Goal: Task Accomplishment & Management: Manage account settings

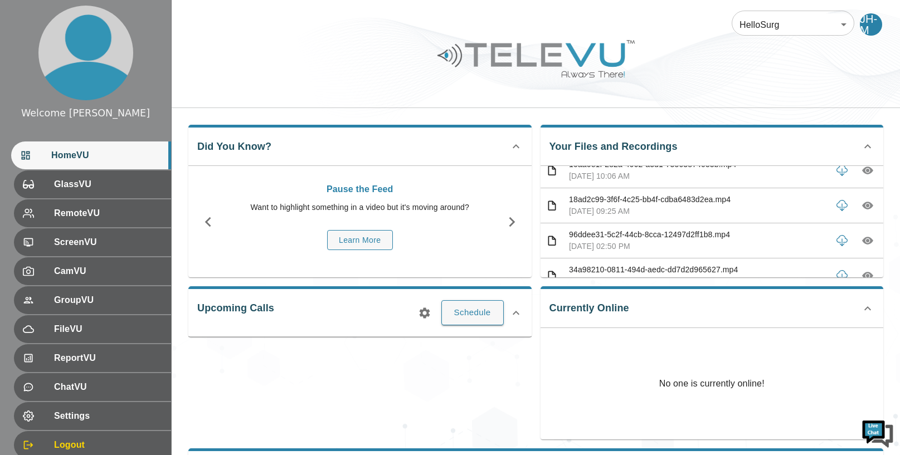
scroll to position [9, 0]
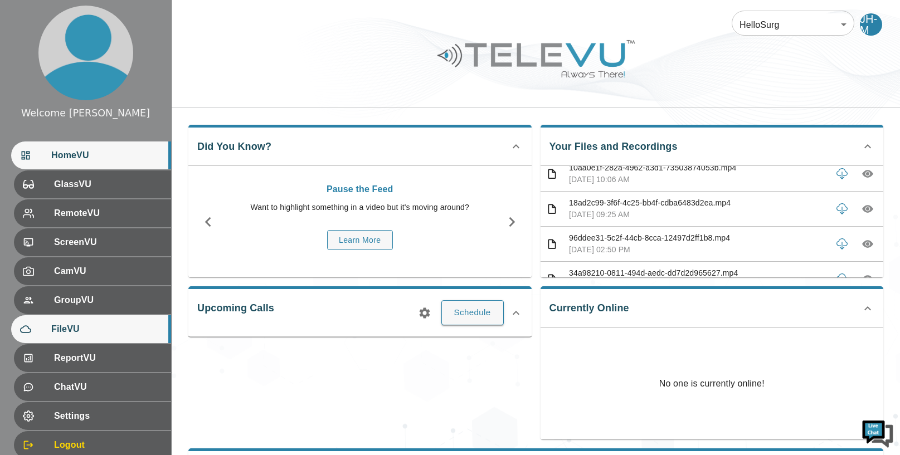
click at [95, 335] on span "FileVU" at bounding box center [106, 329] width 111 height 13
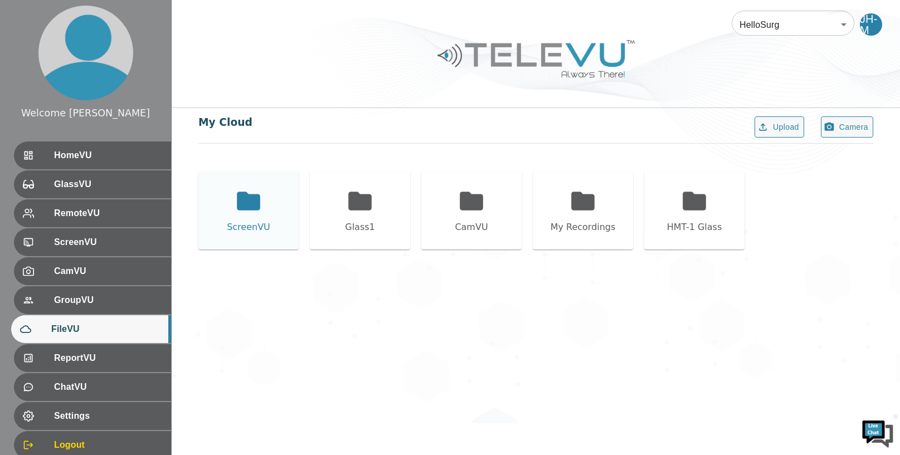
click at [248, 204] on icon at bounding box center [248, 201] width 23 height 18
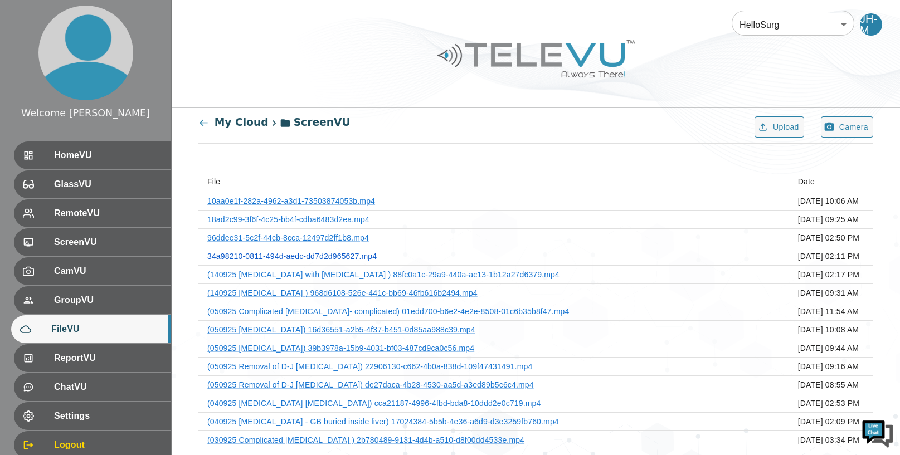
click at [359, 253] on link "34a98210-0811-494d-aedc-dd7d2d965627.mp4" at bounding box center [291, 256] width 169 height 9
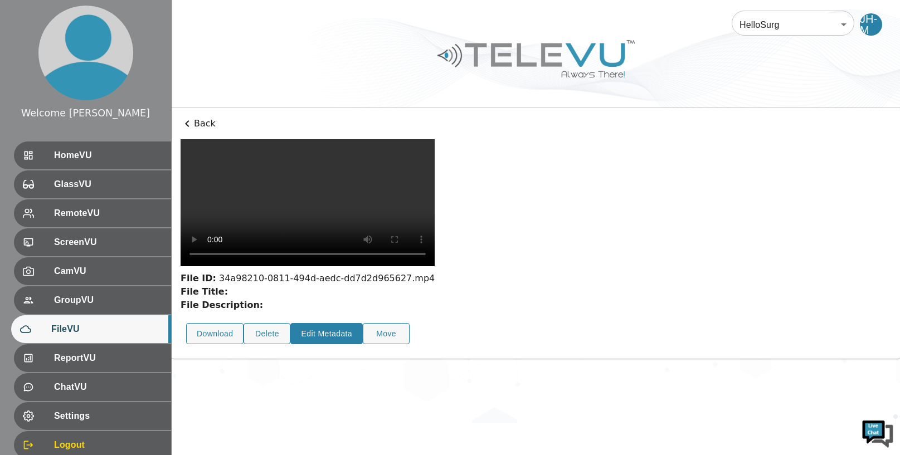
click at [334, 323] on button "Edit Metadata" at bounding box center [326, 334] width 72 height 22
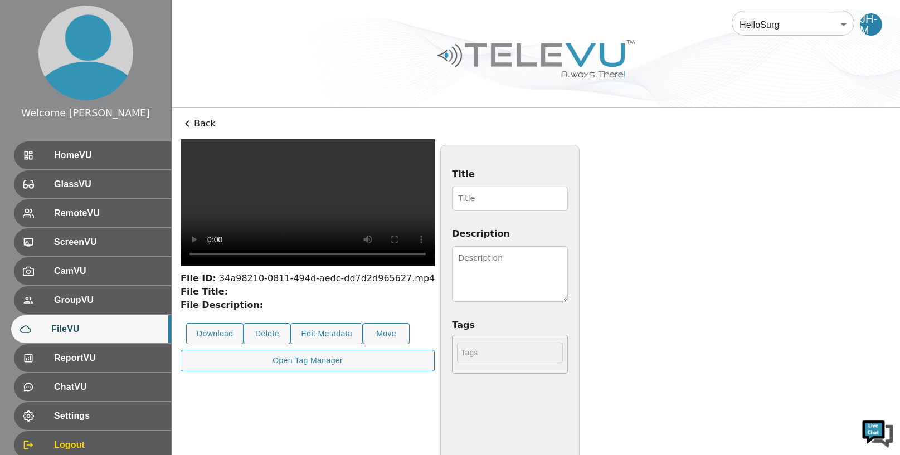
click at [482, 198] on input "Title" at bounding box center [510, 199] width 116 height 24
type input "150925 [MEDICAL_DATA]"
click at [568, 256] on textarea "Description" at bounding box center [510, 274] width 116 height 56
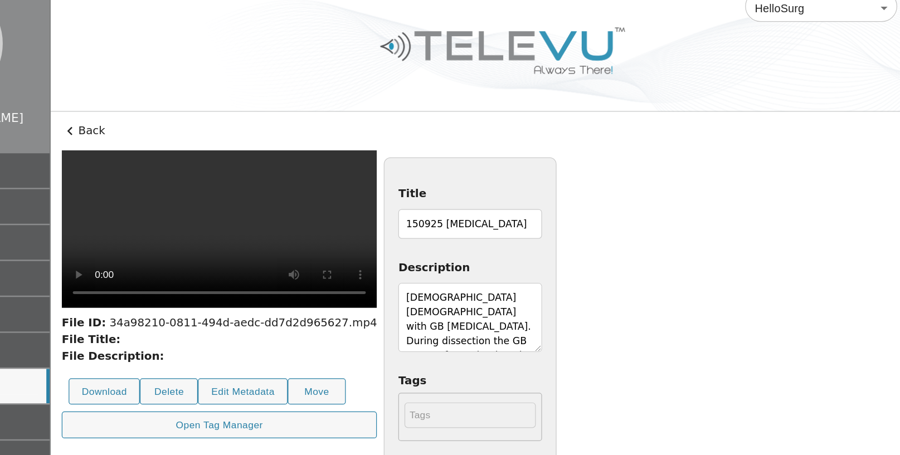
click at [568, 282] on textarea "[DEMOGRAPHIC_DATA] [DEMOGRAPHIC_DATA] with GB [MEDICAL_DATA]. During dissection…" at bounding box center [510, 274] width 116 height 56
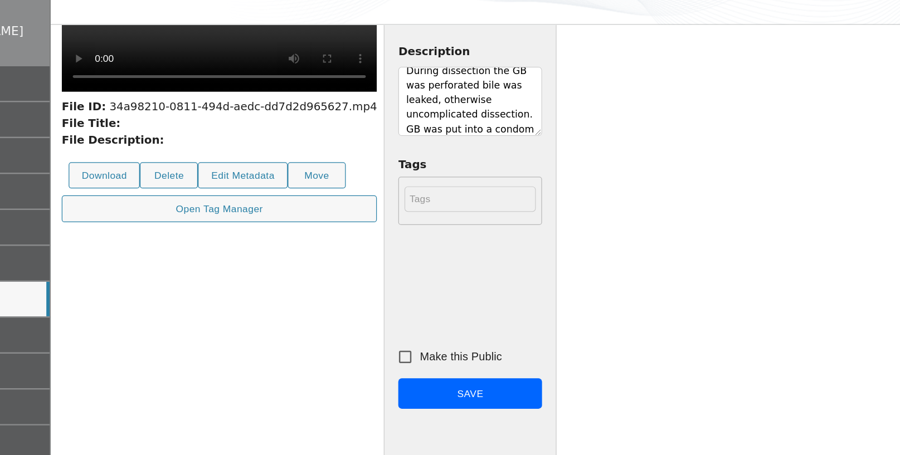
scroll to position [55, 0]
type textarea "[DEMOGRAPHIC_DATA] [DEMOGRAPHIC_DATA] with GB [MEDICAL_DATA]. During dissection…"
click at [469, 375] on input "Make this Public" at bounding box center [457, 375] width 23 height 23
checkbox input "true"
click at [568, 400] on button "Save" at bounding box center [510, 405] width 116 height 25
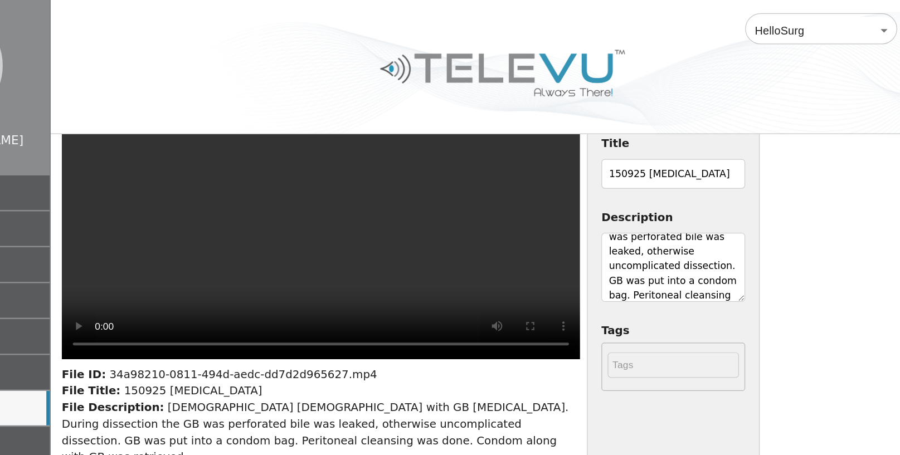
scroll to position [0, 0]
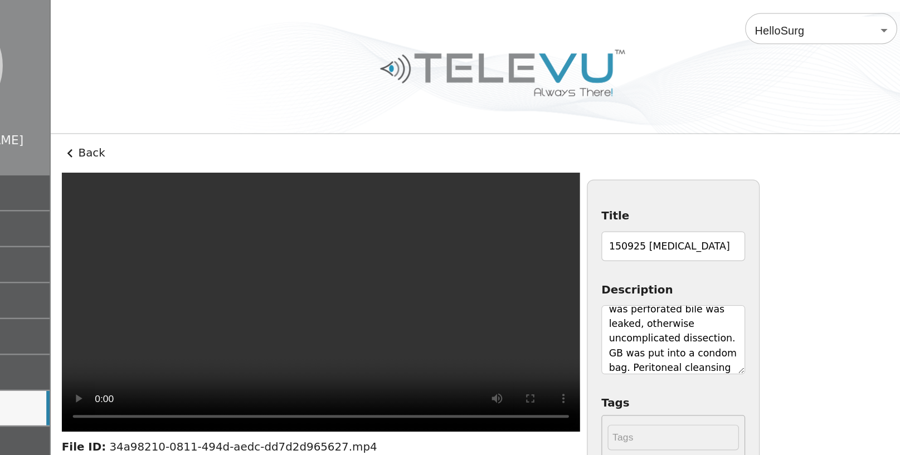
click at [185, 123] on icon at bounding box center [187, 123] width 4 height 7
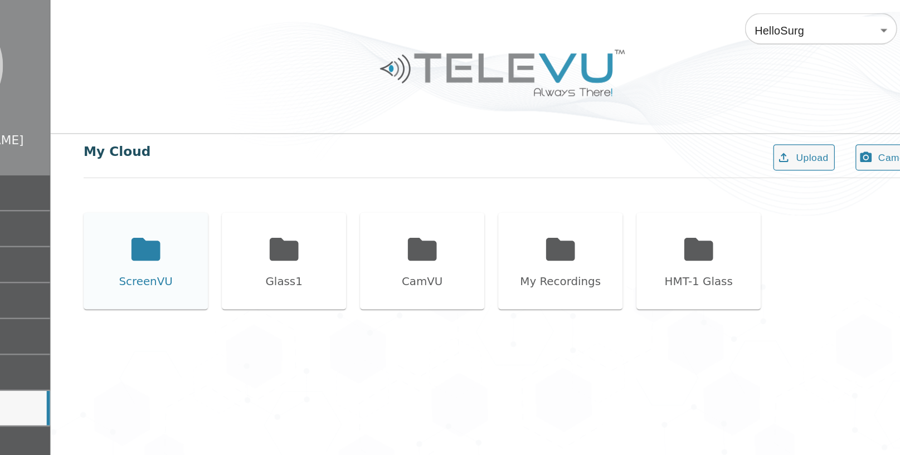
click at [237, 199] on icon at bounding box center [248, 201] width 23 height 18
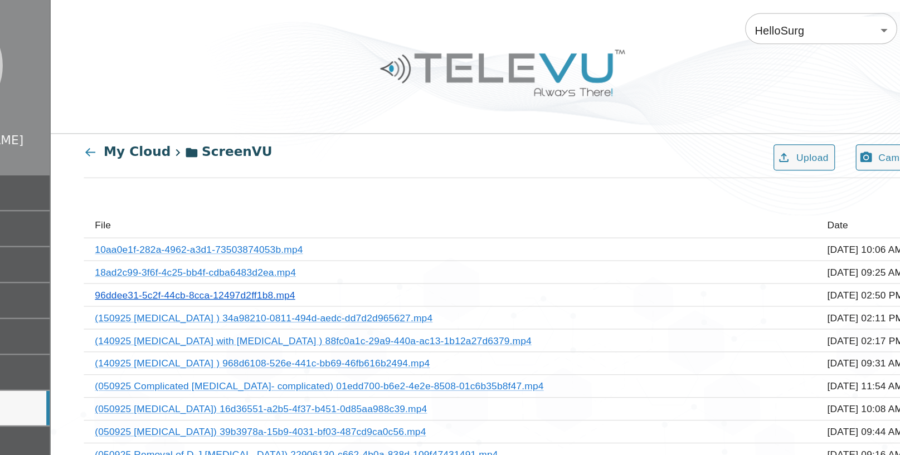
click at [359, 236] on link "96ddee31-5c2f-44cb-8cca-12497d2ff1b8.mp4" at bounding box center [288, 237] width 162 height 9
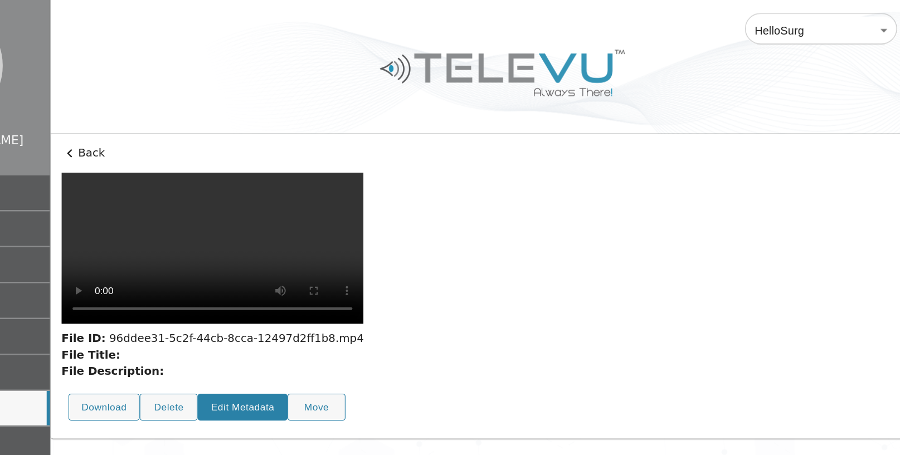
click at [332, 317] on button "Edit Metadata" at bounding box center [326, 328] width 72 height 22
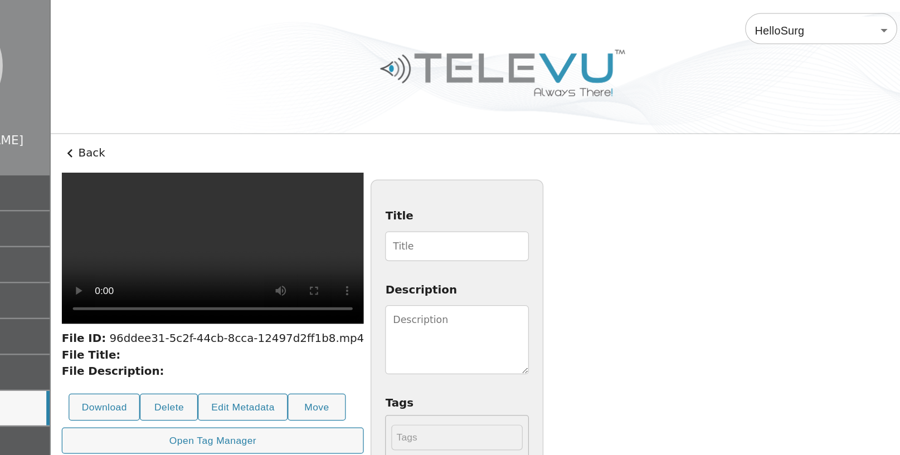
click at [461, 196] on div "File ID: 96ddee31-5c2f-44cb-8cca-12497d2ff1b8.mp4 File Title: File Description:…" at bounding box center [535, 372] width 710 height 466
click at [557, 200] on input "150925 [MEDICAL_DATA]" at bounding box center [499, 199] width 116 height 24
type input "150925 Difficult [MEDICAL_DATA]"
click at [557, 260] on textarea "Description" at bounding box center [499, 274] width 116 height 56
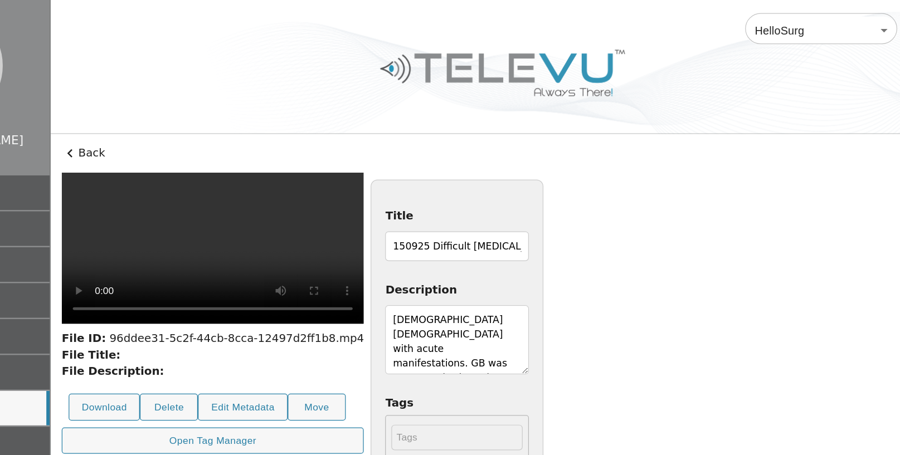
scroll to position [8, 0]
click at [557, 263] on textarea "[DEMOGRAPHIC_DATA] [DEMOGRAPHIC_DATA] with acute manifestations. GB was contrac…" at bounding box center [499, 274] width 116 height 56
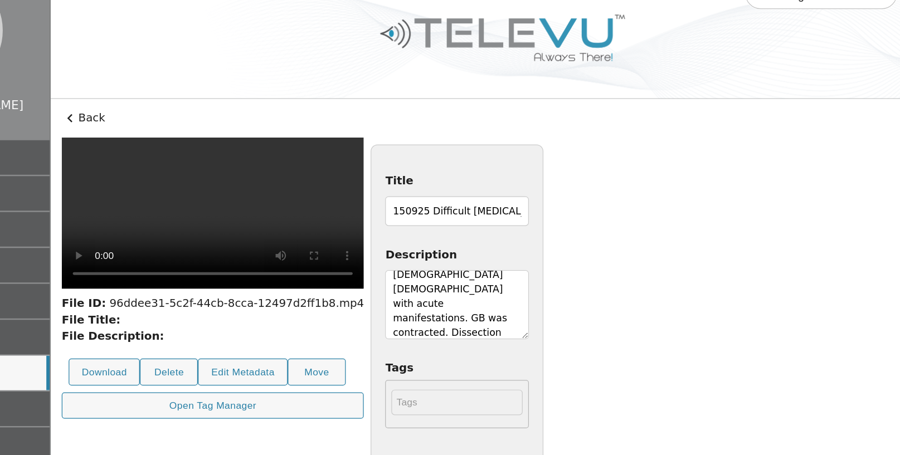
click at [557, 298] on textarea "[DEMOGRAPHIC_DATA] [DEMOGRAPHIC_DATA] with acute manifestations. GB was contrac…" at bounding box center [499, 274] width 116 height 56
click at [557, 296] on textarea "[DEMOGRAPHIC_DATA] [DEMOGRAPHIC_DATA] with acute manifestations. GB was contrac…" at bounding box center [499, 274] width 116 height 56
click at [557, 298] on textarea "[DEMOGRAPHIC_DATA] [DEMOGRAPHIC_DATA] with acute manifestations. GB was contrac…" at bounding box center [499, 274] width 116 height 56
click at [557, 295] on textarea "[DEMOGRAPHIC_DATA] [DEMOGRAPHIC_DATA] with acute manifestations. GB was contrac…" at bounding box center [499, 274] width 116 height 56
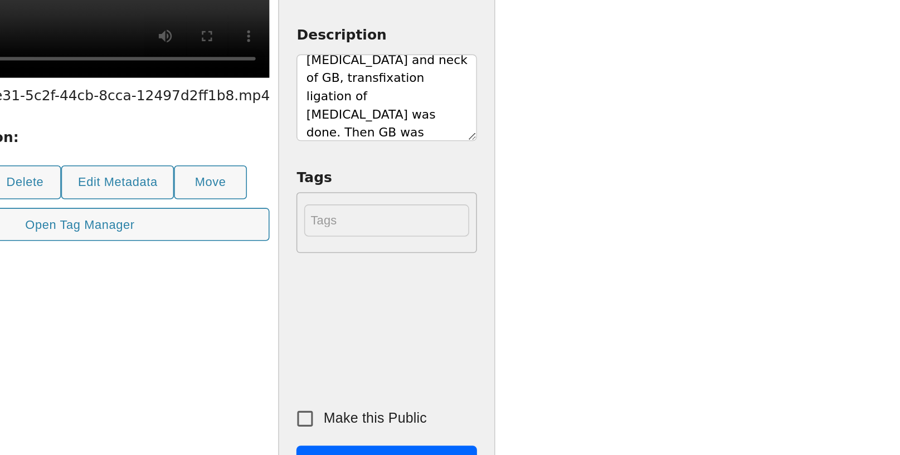
scroll to position [266, 0]
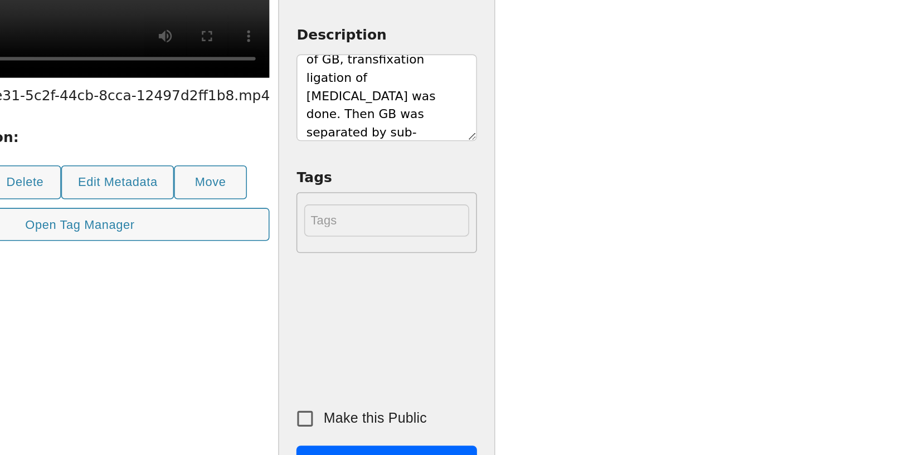
type textarea "[DEMOGRAPHIC_DATA] [DEMOGRAPHIC_DATA] with acute manifestations. GB was contrac…"
click at [458, 434] on input "Make this Public" at bounding box center [446, 431] width 23 height 23
checkbox input "true"
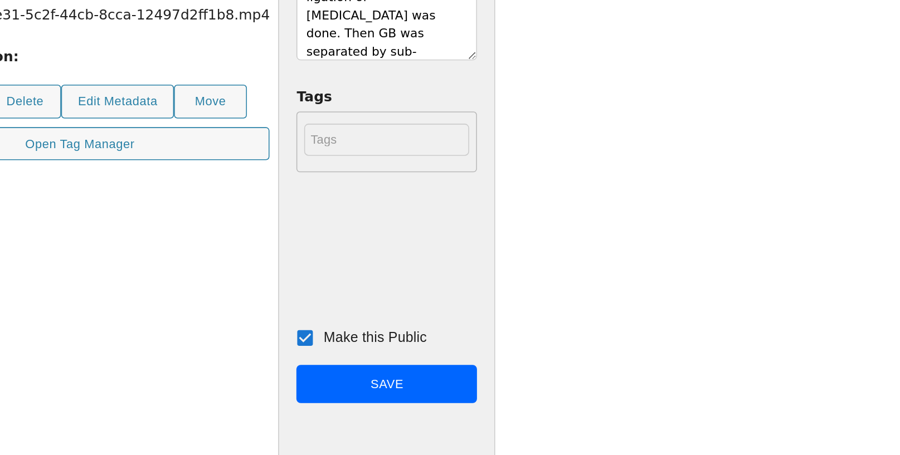
scroll to position [101, 0]
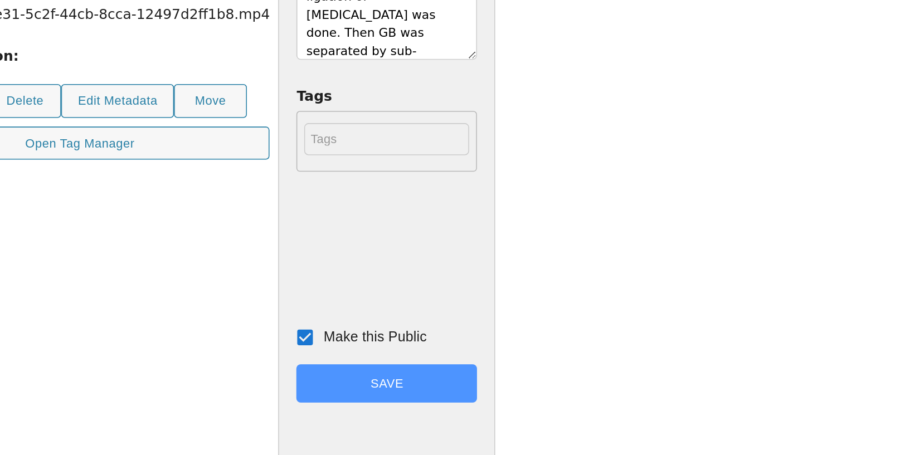
click at [557, 407] on button "Save" at bounding box center [499, 409] width 116 height 25
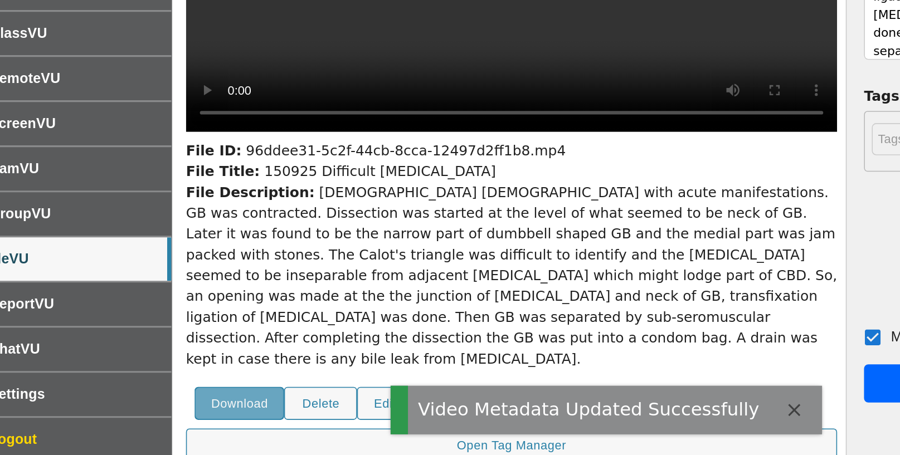
click at [218, 431] on button "Download" at bounding box center [214, 422] width 57 height 22
